Goal: Information Seeking & Learning: Learn about a topic

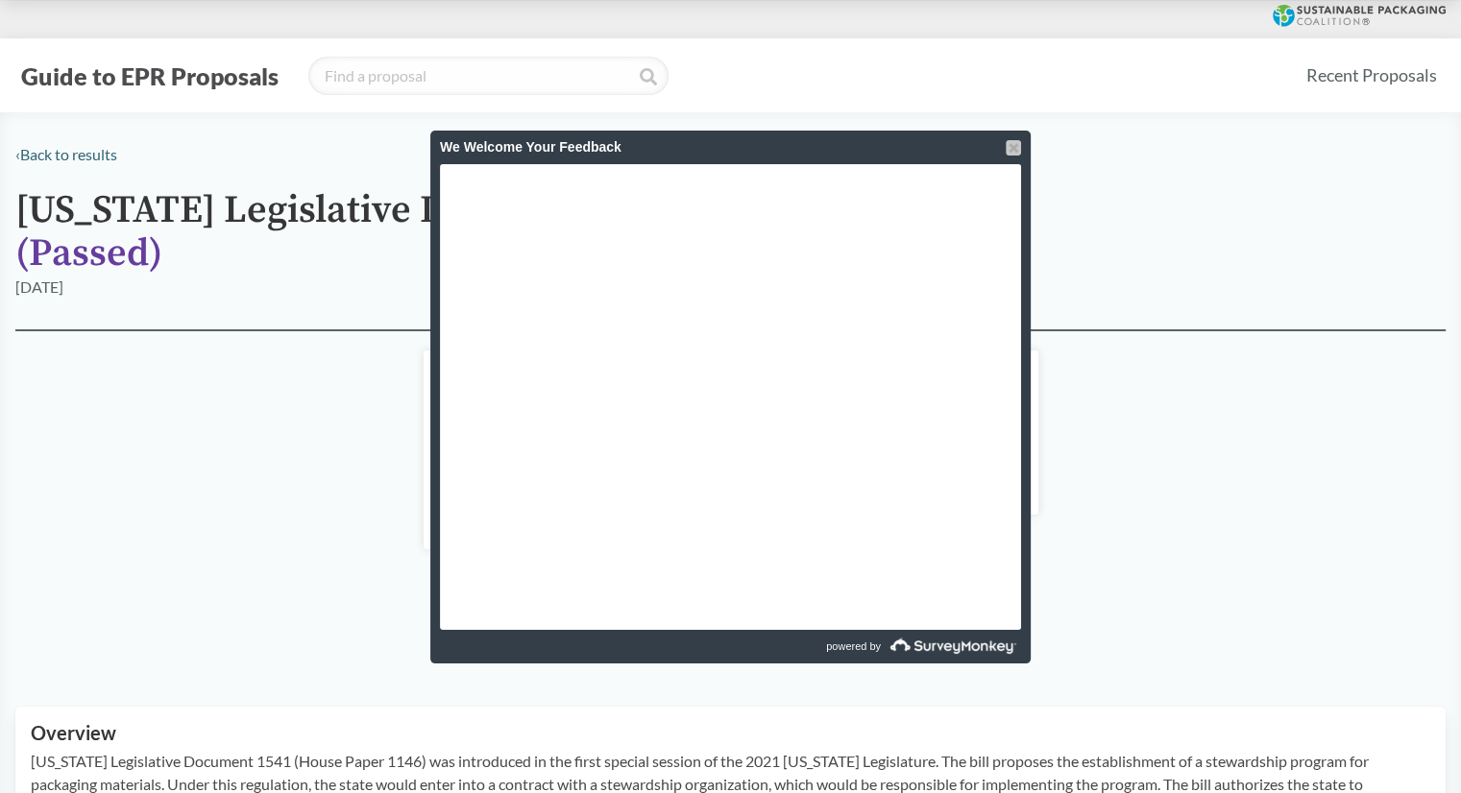
click at [1018, 147] on div at bounding box center [1013, 147] width 15 height 15
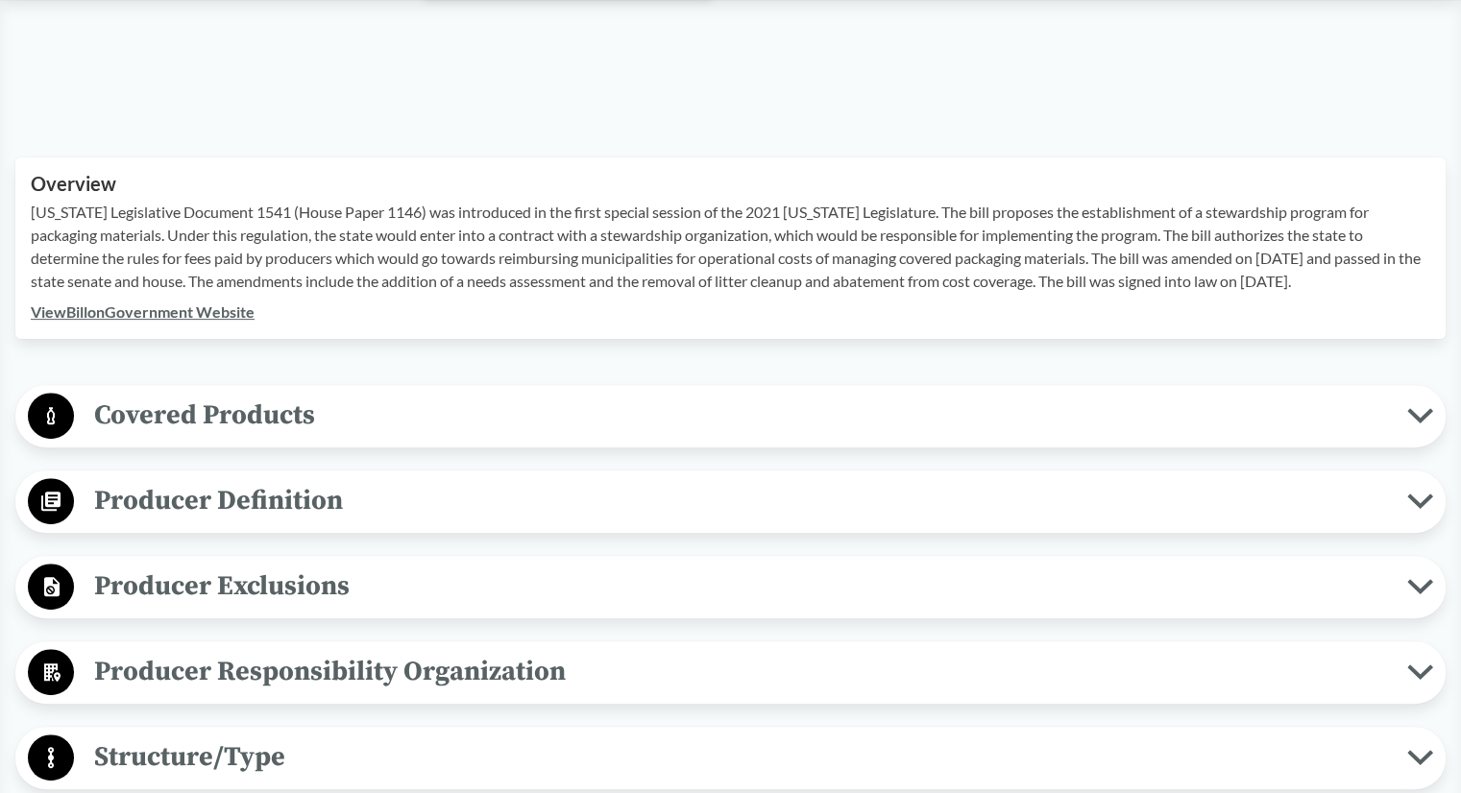
scroll to position [551, 0]
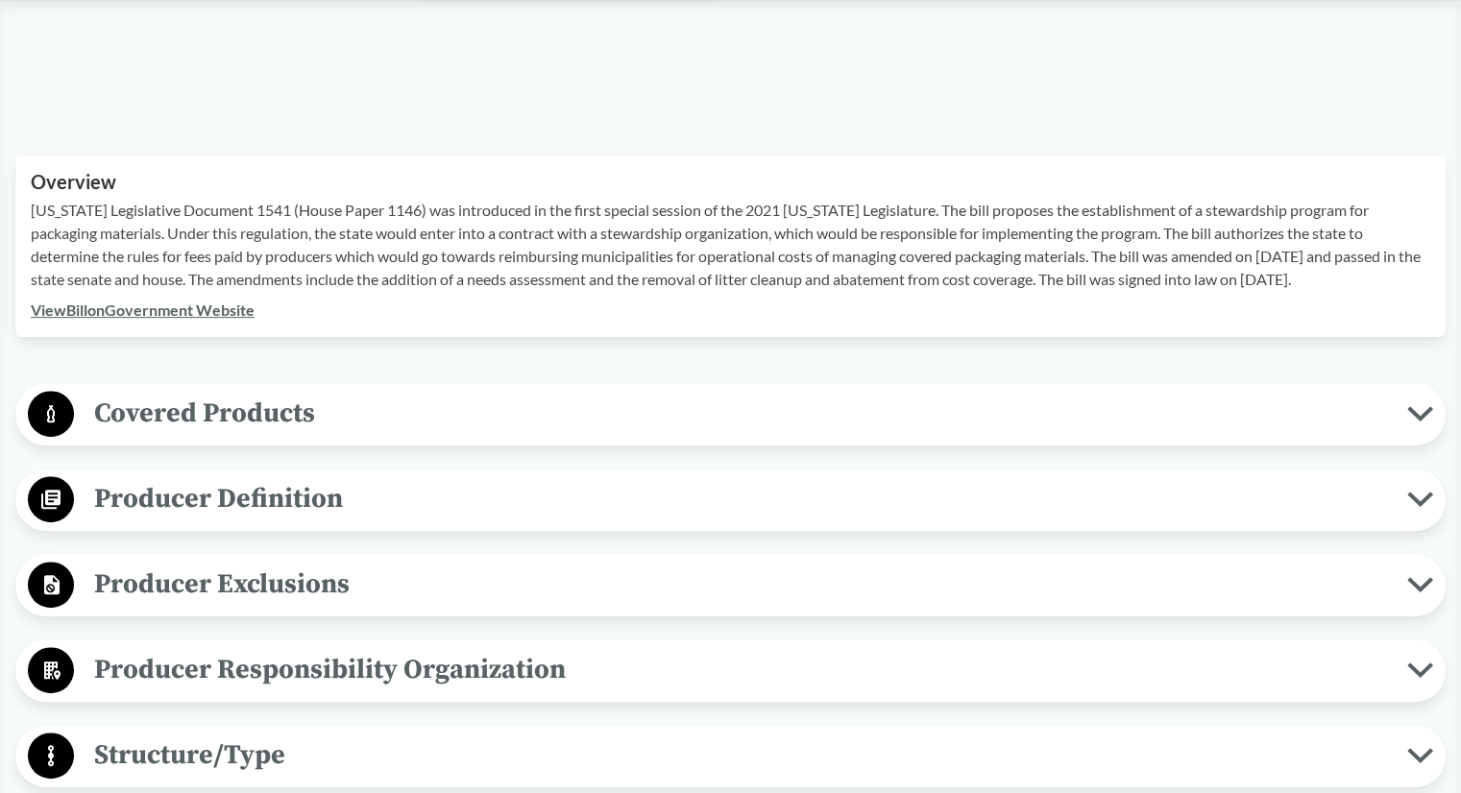
click at [365, 392] on span "Covered Products" at bounding box center [740, 413] width 1333 height 43
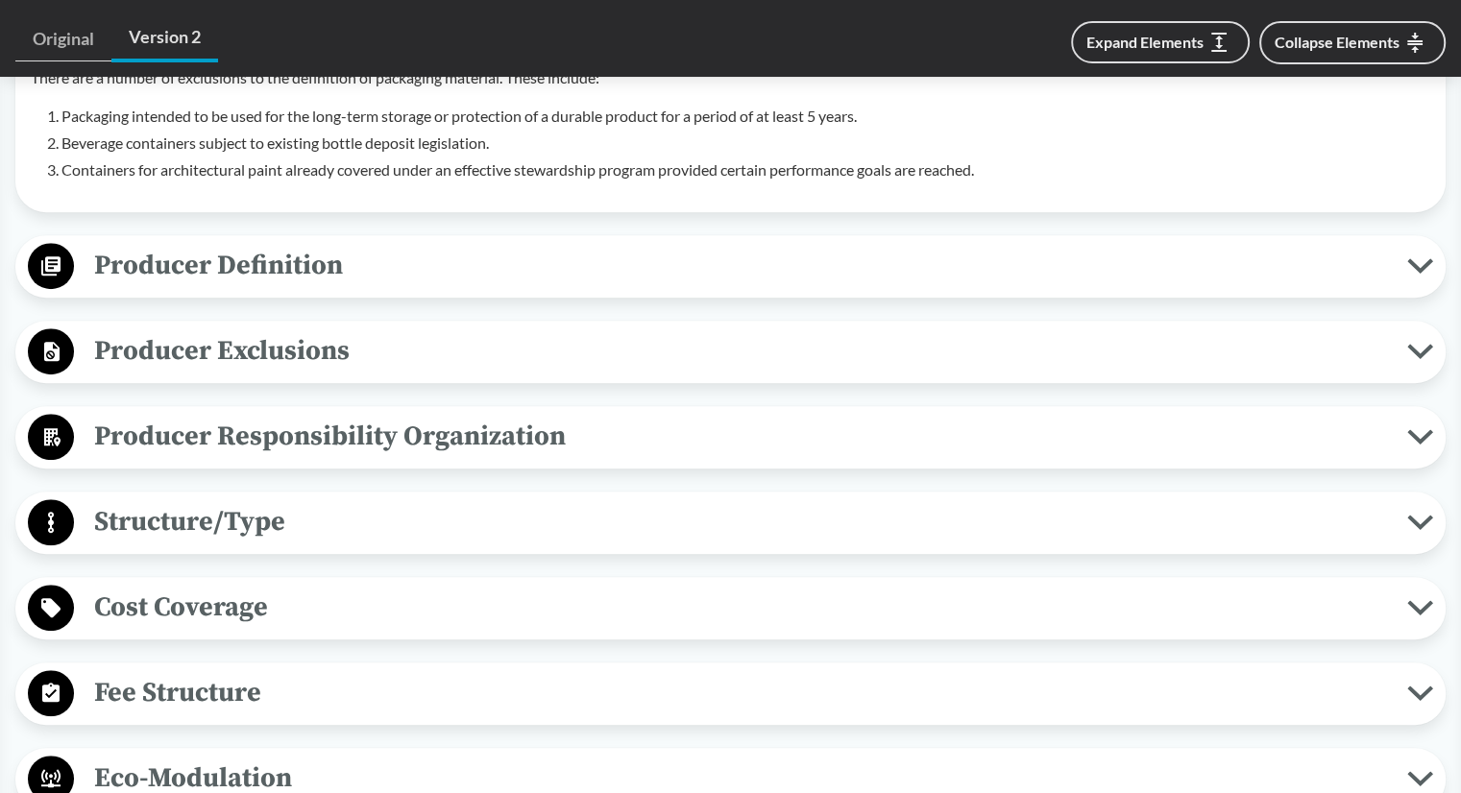
scroll to position [1148, 0]
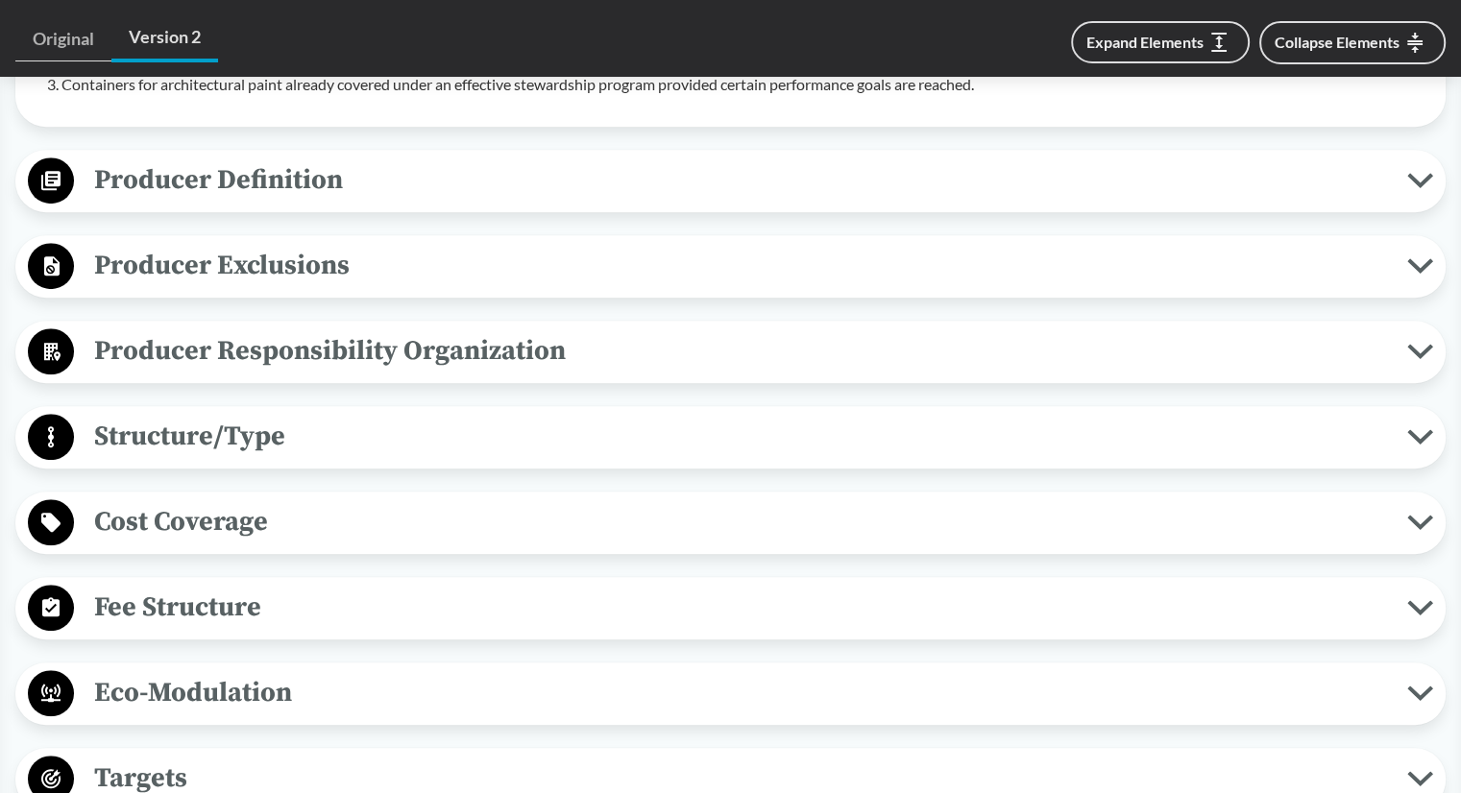
click at [350, 586] on span "Fee Structure" at bounding box center [740, 607] width 1333 height 43
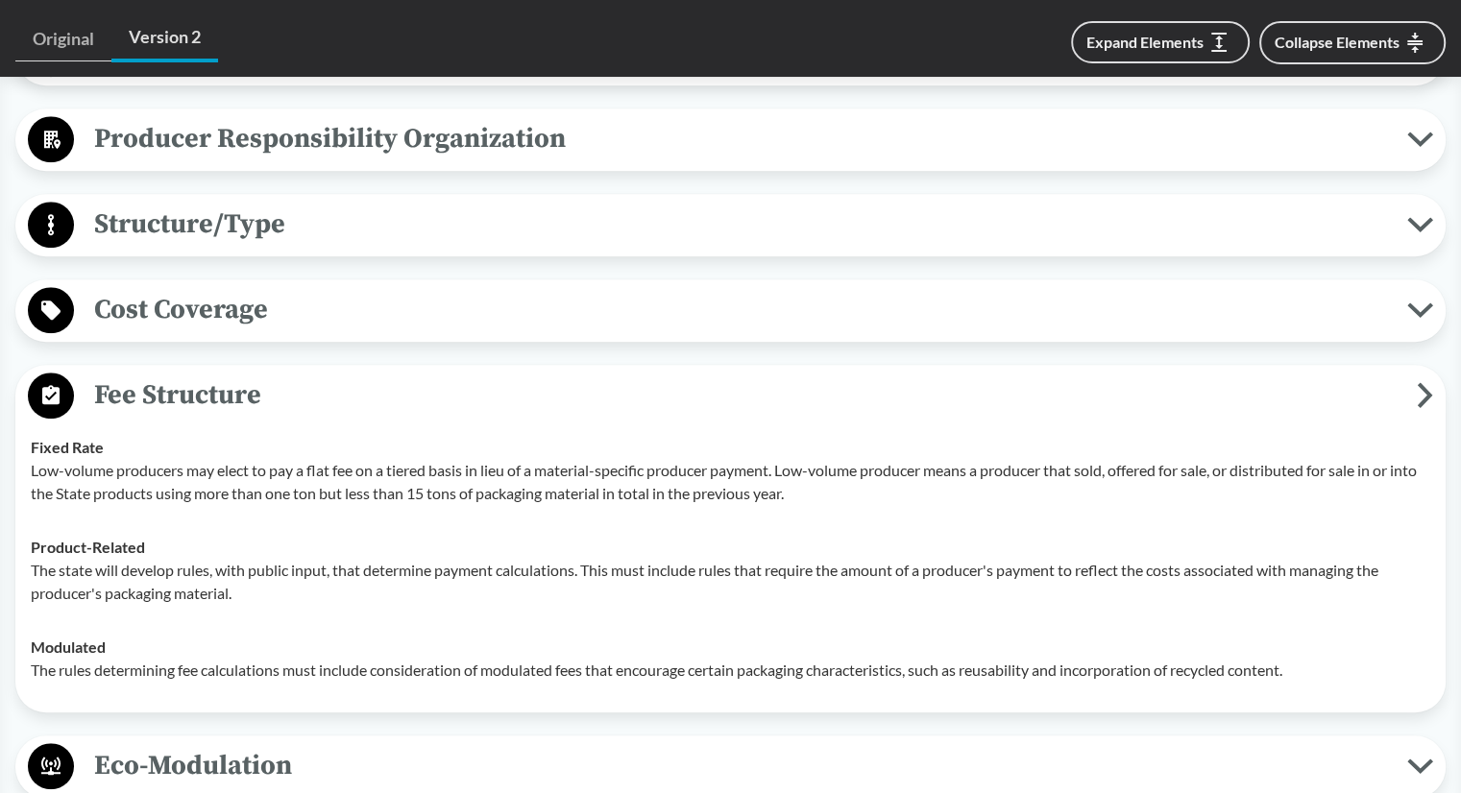
scroll to position [1362, 0]
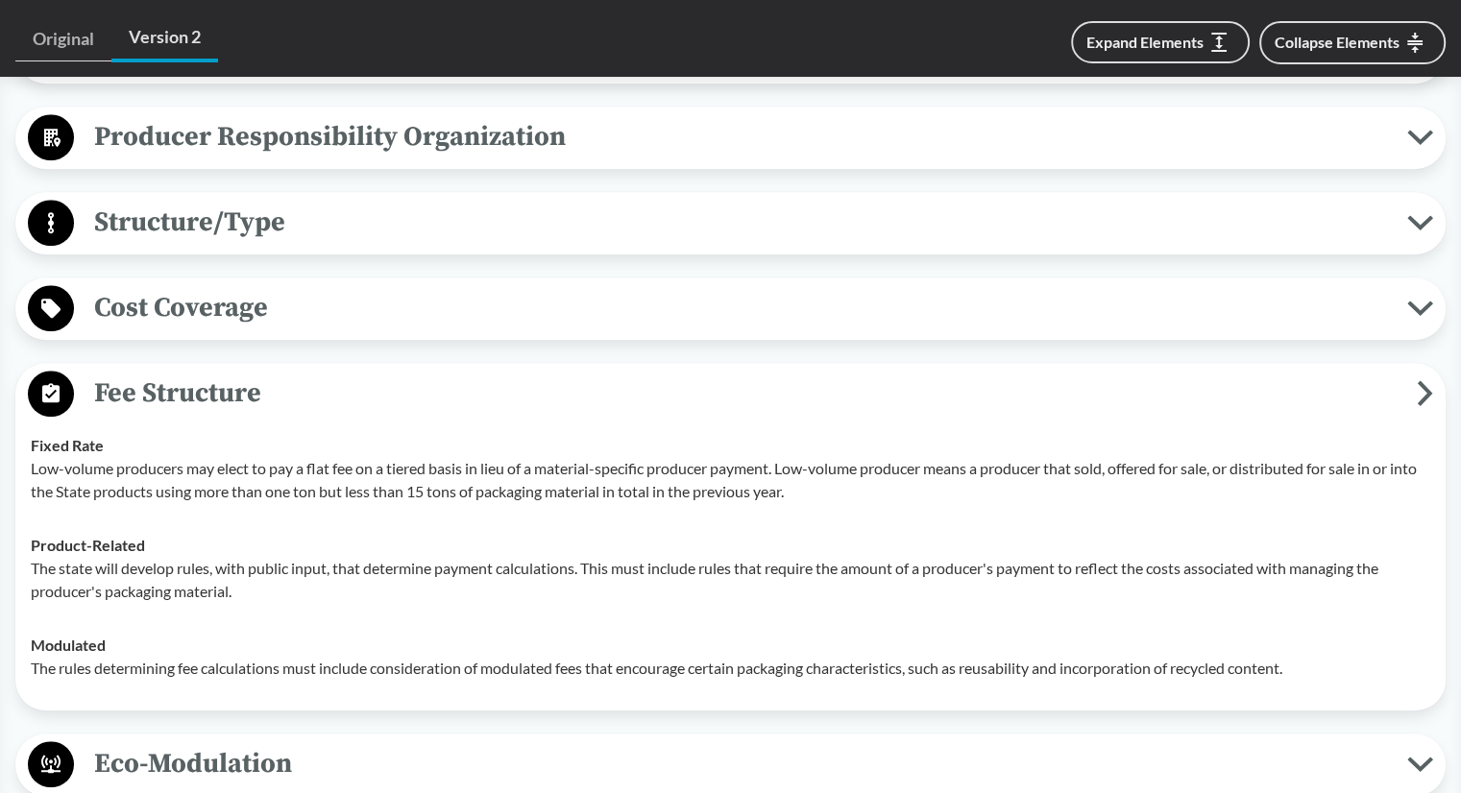
click at [250, 557] on p "The state will develop rules, with public input, that determine payment calcula…" at bounding box center [731, 580] width 1400 height 46
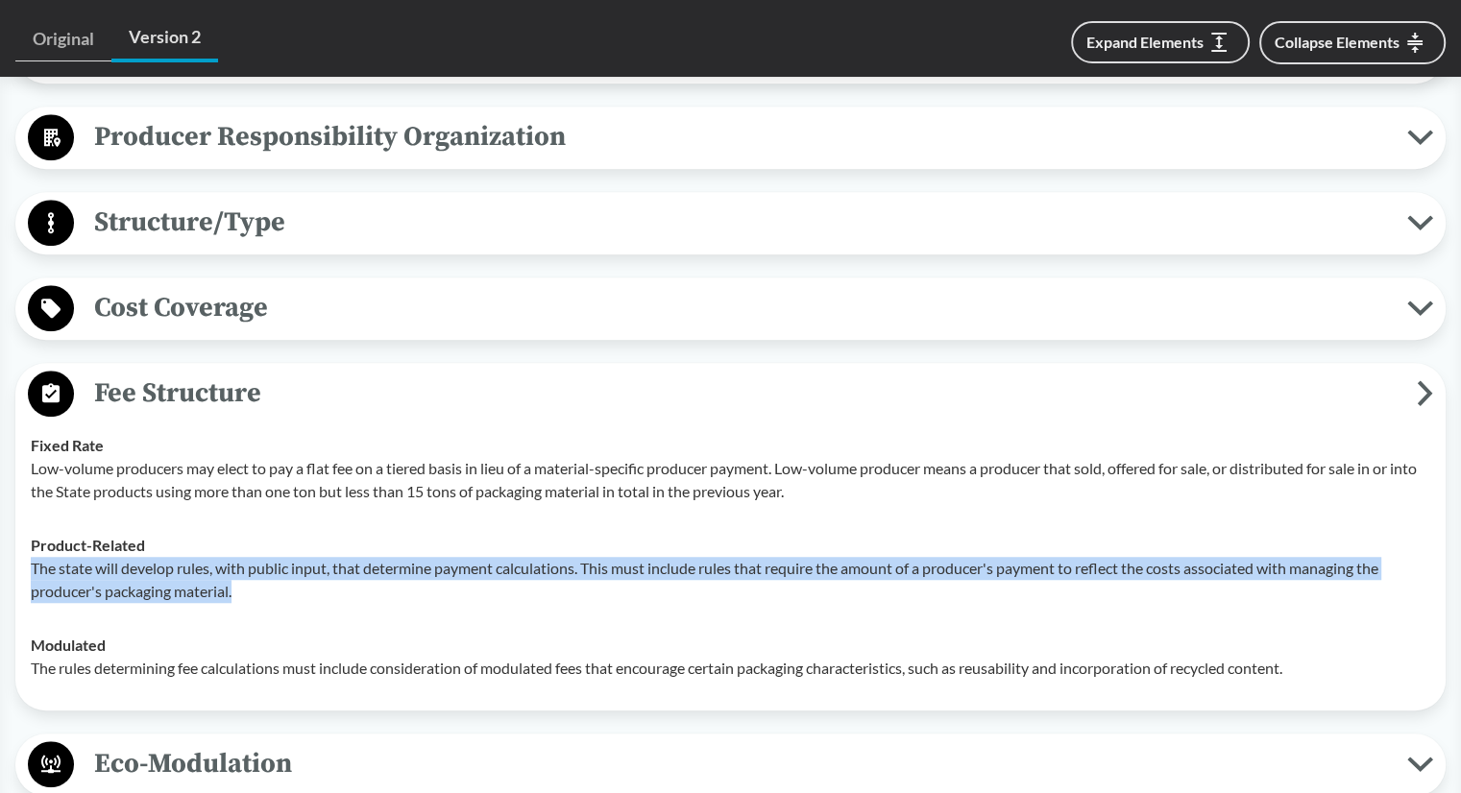
click at [250, 557] on p "The state will develop rules, with public input, that determine payment calcula…" at bounding box center [731, 580] width 1400 height 46
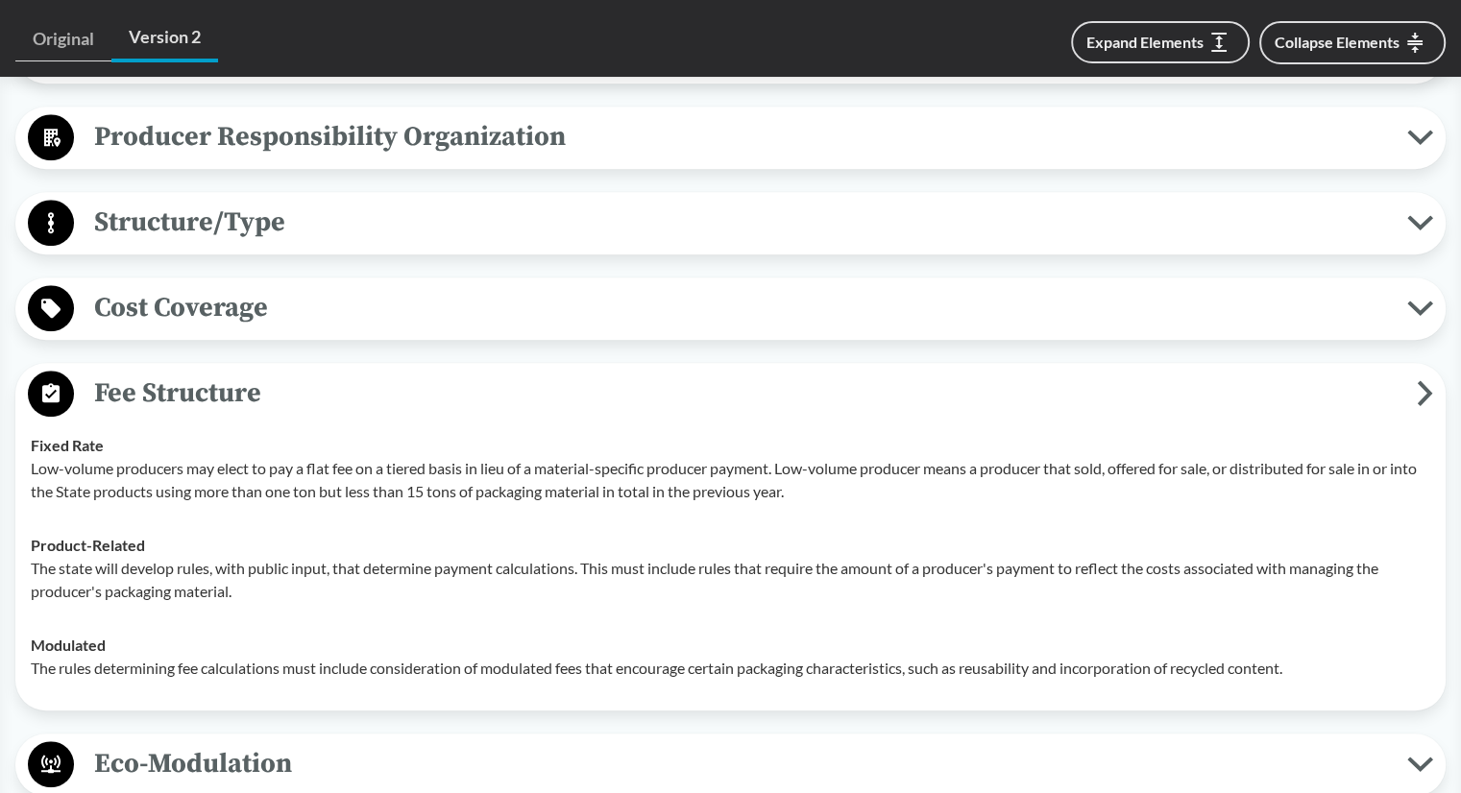
click at [184, 657] on p "The rules determining fee calculations must include consideration of modulated …" at bounding box center [731, 668] width 1400 height 23
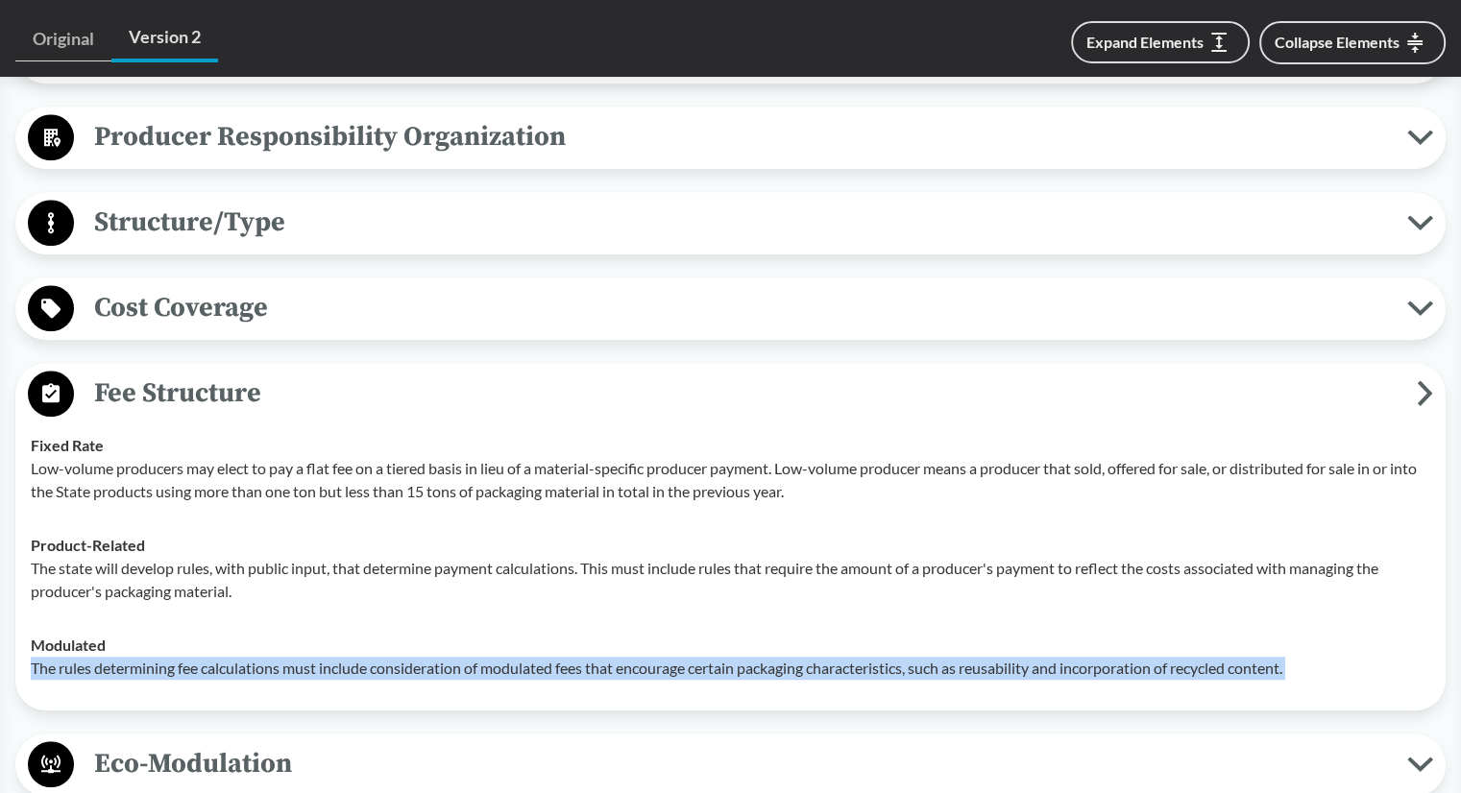
click at [184, 657] on p "The rules determining fee calculations must include consideration of modulated …" at bounding box center [731, 668] width 1400 height 23
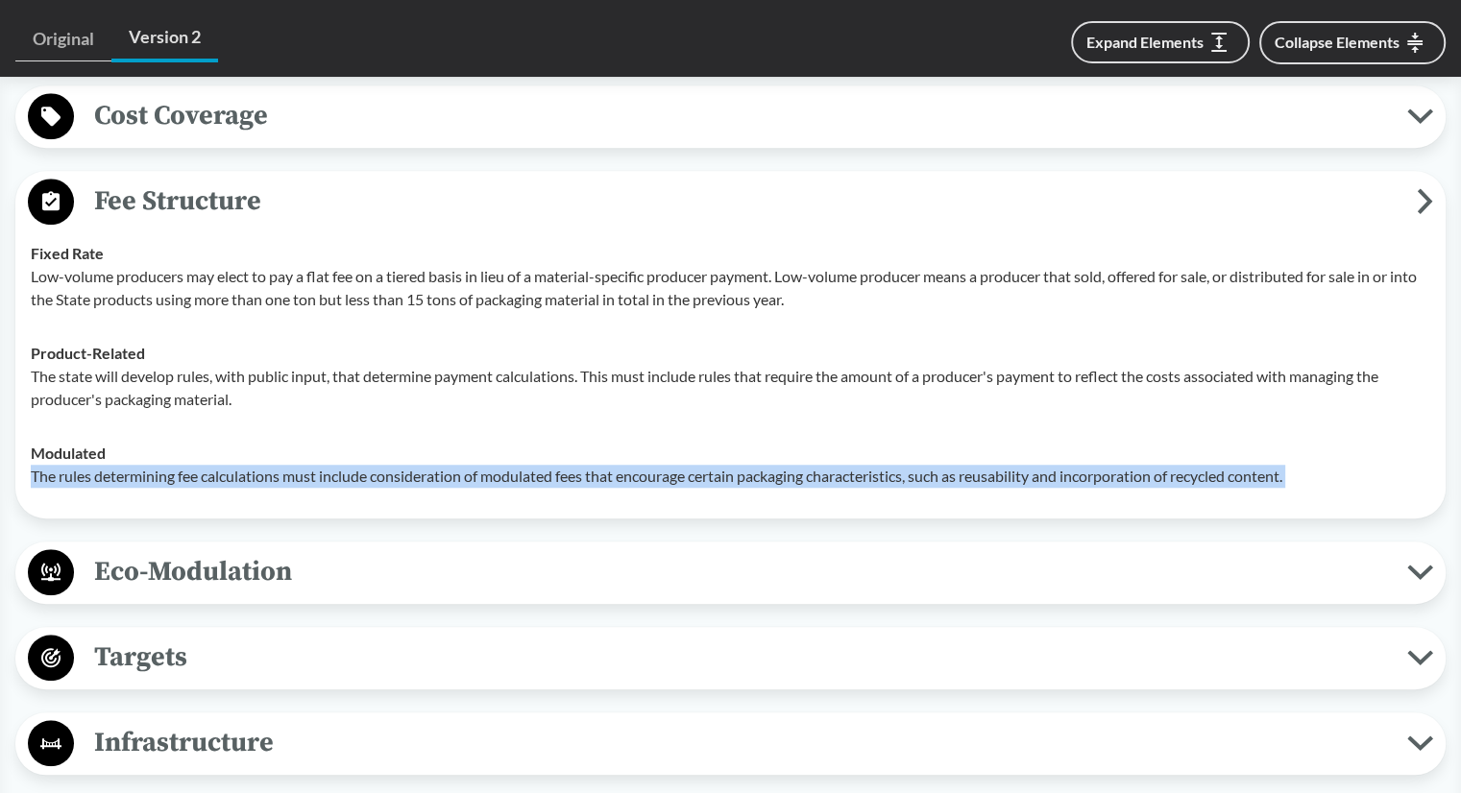
click at [261, 550] on span "Eco-Modulation" at bounding box center [740, 571] width 1333 height 43
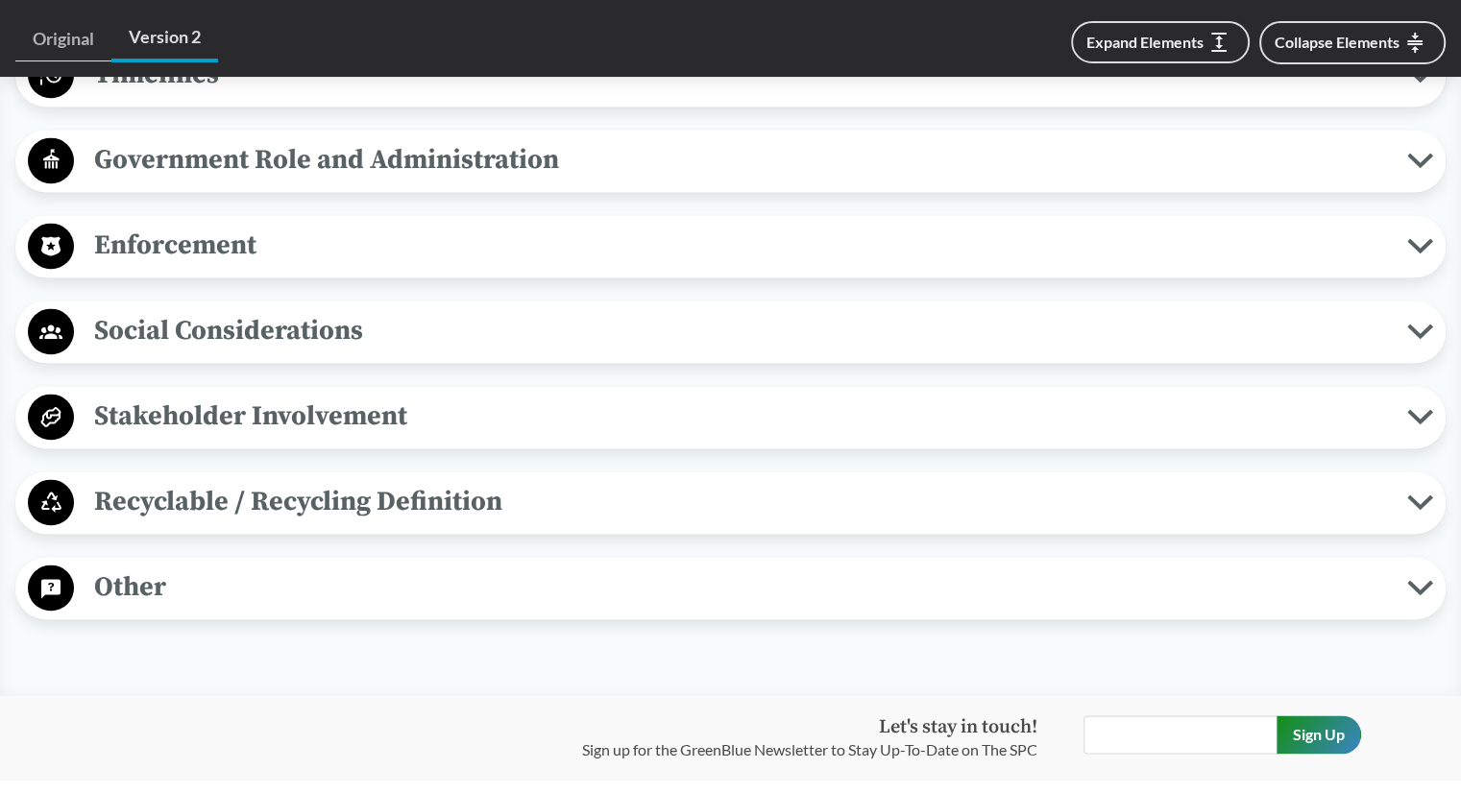
scroll to position [2671, 0]
